Goal: Find specific page/section: Find specific page/section

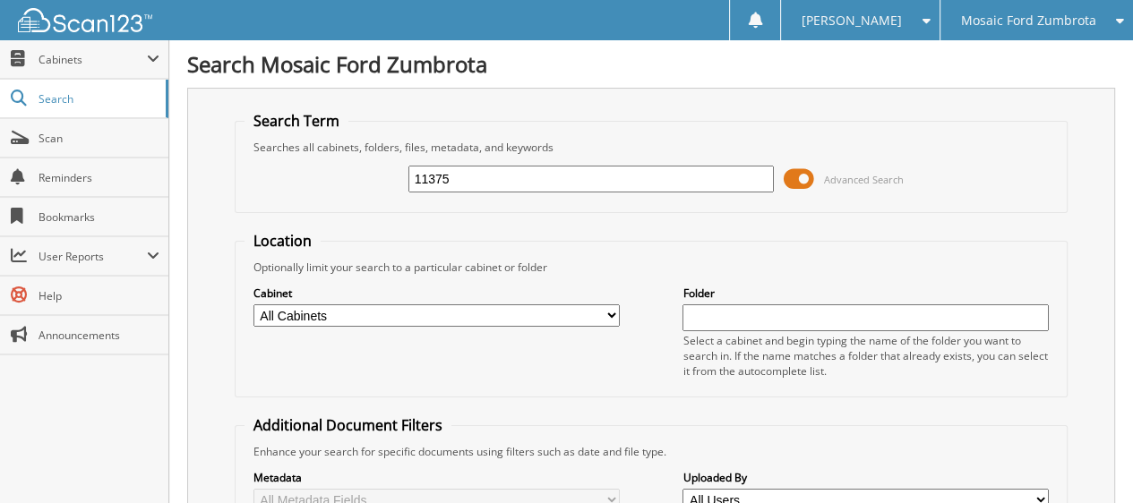
type input "11375"
click at [801, 175] on span at bounding box center [797, 179] width 30 height 27
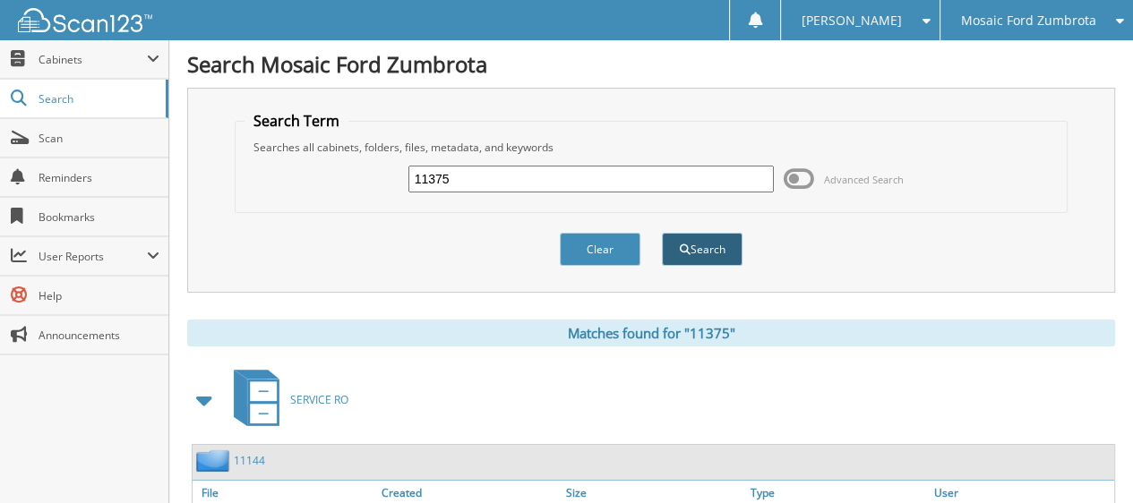
click at [706, 239] on button "Search" at bounding box center [702, 249] width 81 height 33
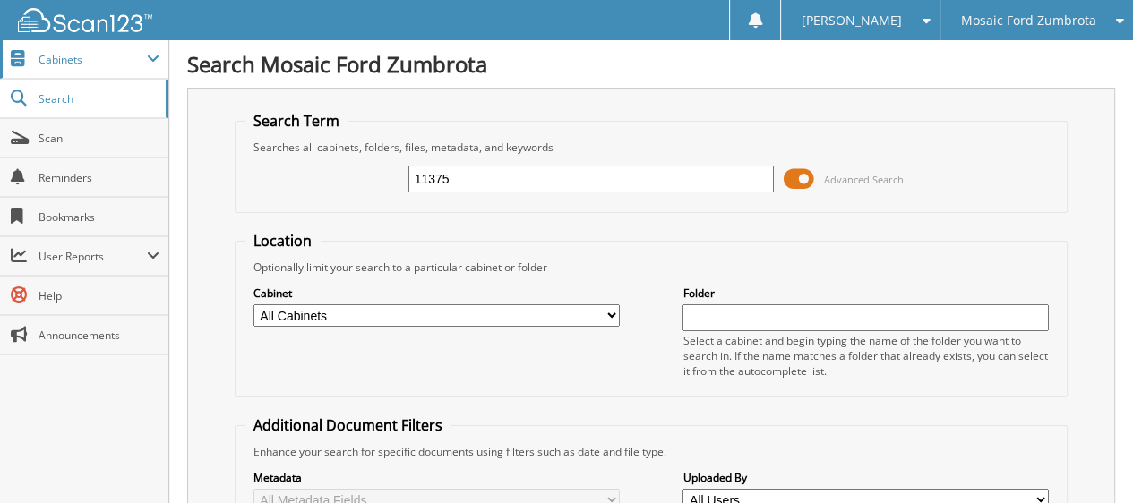
click at [68, 49] on span "Cabinets" at bounding box center [84, 59] width 168 height 38
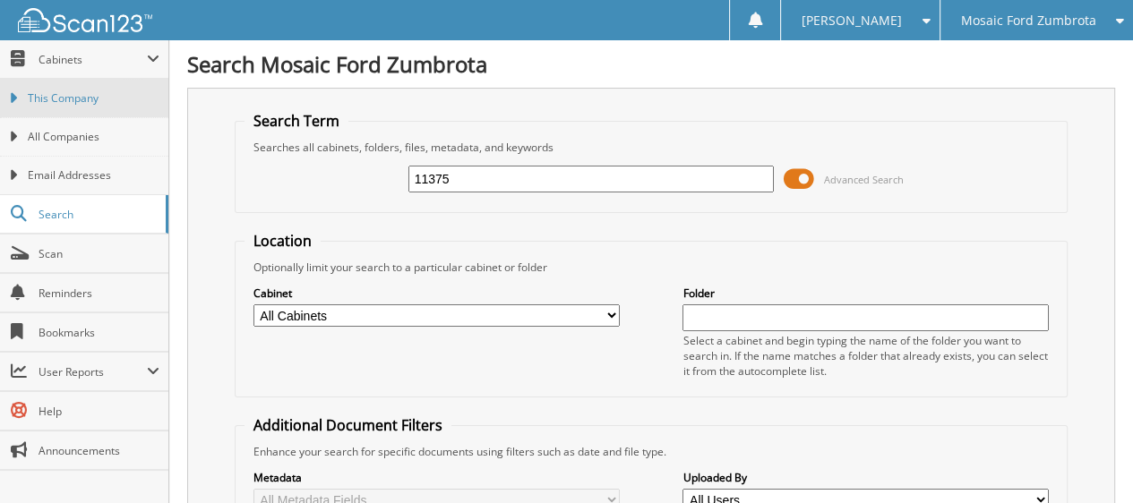
click at [79, 99] on span "This Company" at bounding box center [94, 98] width 132 height 16
